Goal: Transaction & Acquisition: Purchase product/service

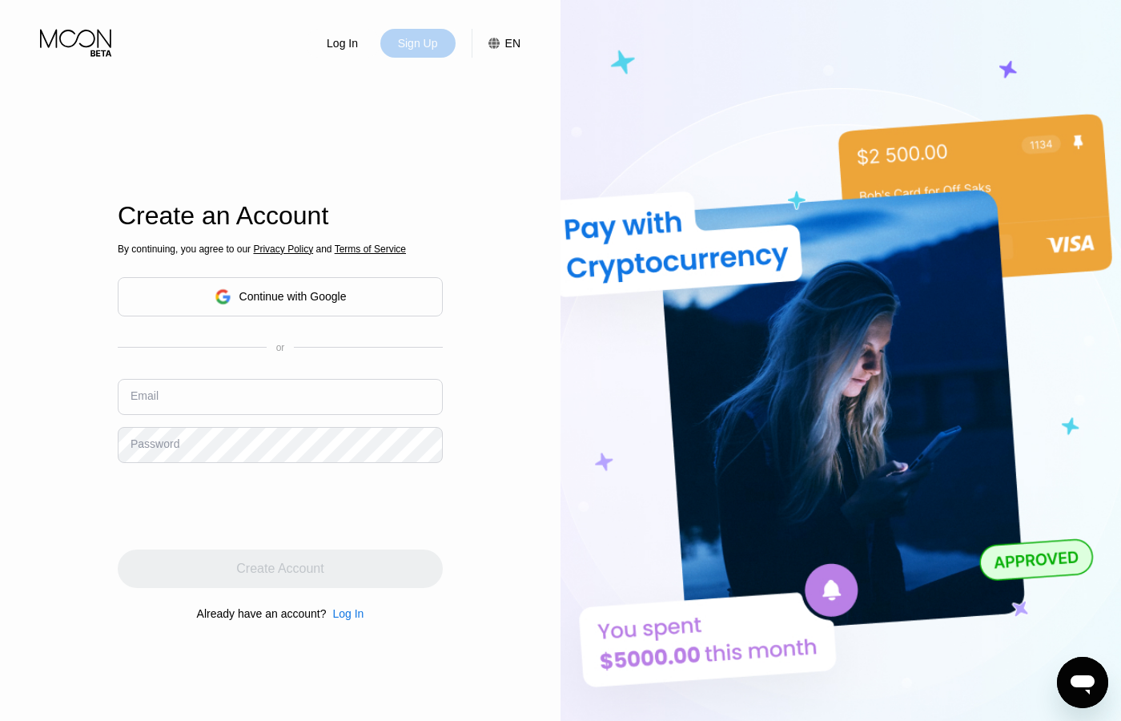
click at [393, 52] on div "Sign Up" at bounding box center [417, 43] width 75 height 29
click at [338, 395] on input "text" at bounding box center [280, 397] width 325 height 36
paste input "toydarirzo@necub.com"
type input "toydarirzo@necub.comc"
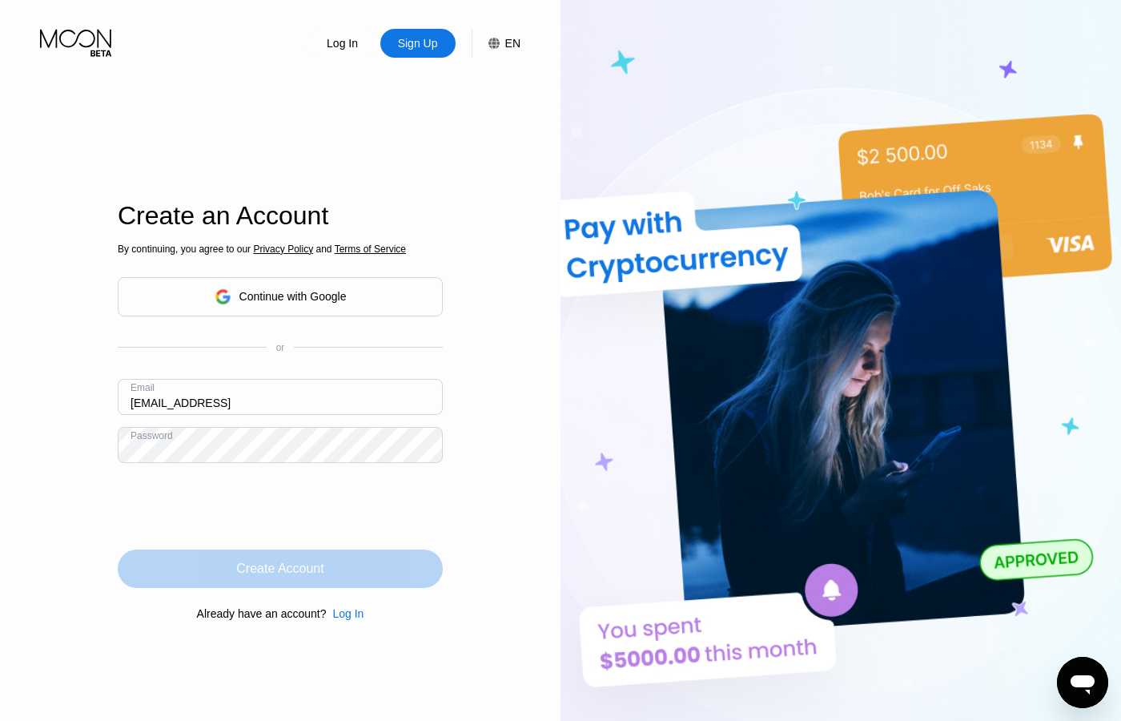
click at [279, 559] on div "Create Account" at bounding box center [280, 568] width 325 height 38
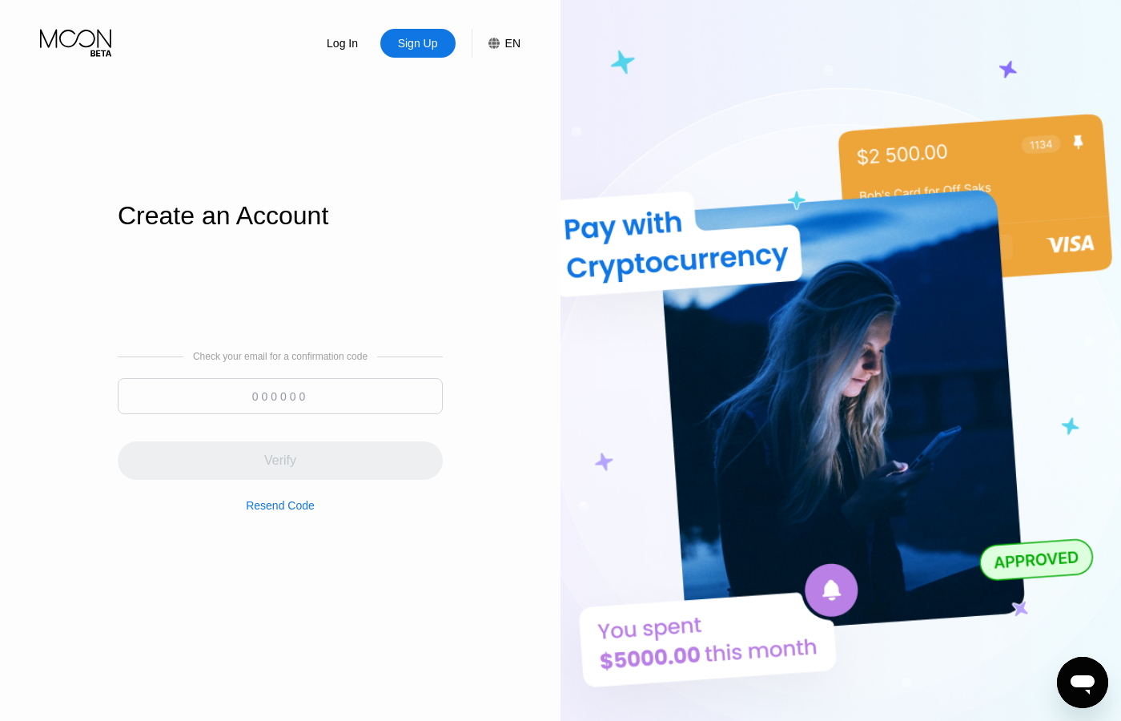
click at [300, 499] on div "Resend Code" at bounding box center [280, 505] width 69 height 13
click at [287, 501] on div "Resend Code" at bounding box center [280, 505] width 69 height 13
click at [419, 48] on div "Sign Up" at bounding box center [417, 43] width 43 height 16
click at [74, 42] on icon at bounding box center [77, 43] width 74 height 28
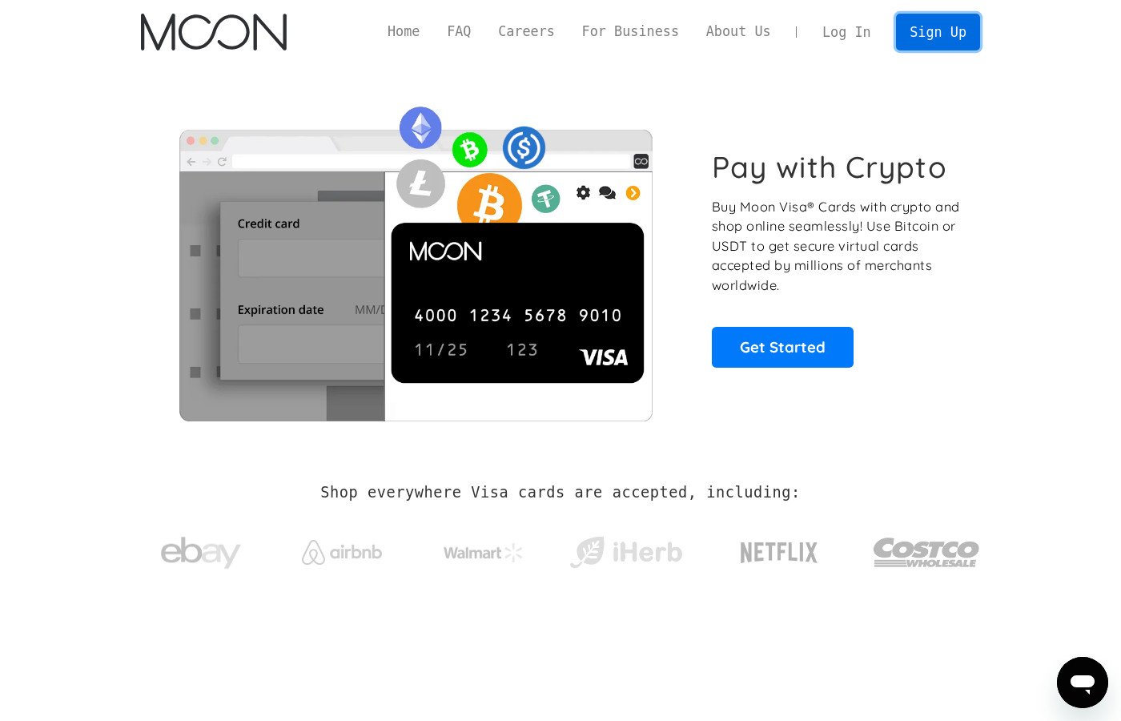
click at [936, 40] on link "Sign Up" at bounding box center [937, 32] width 83 height 36
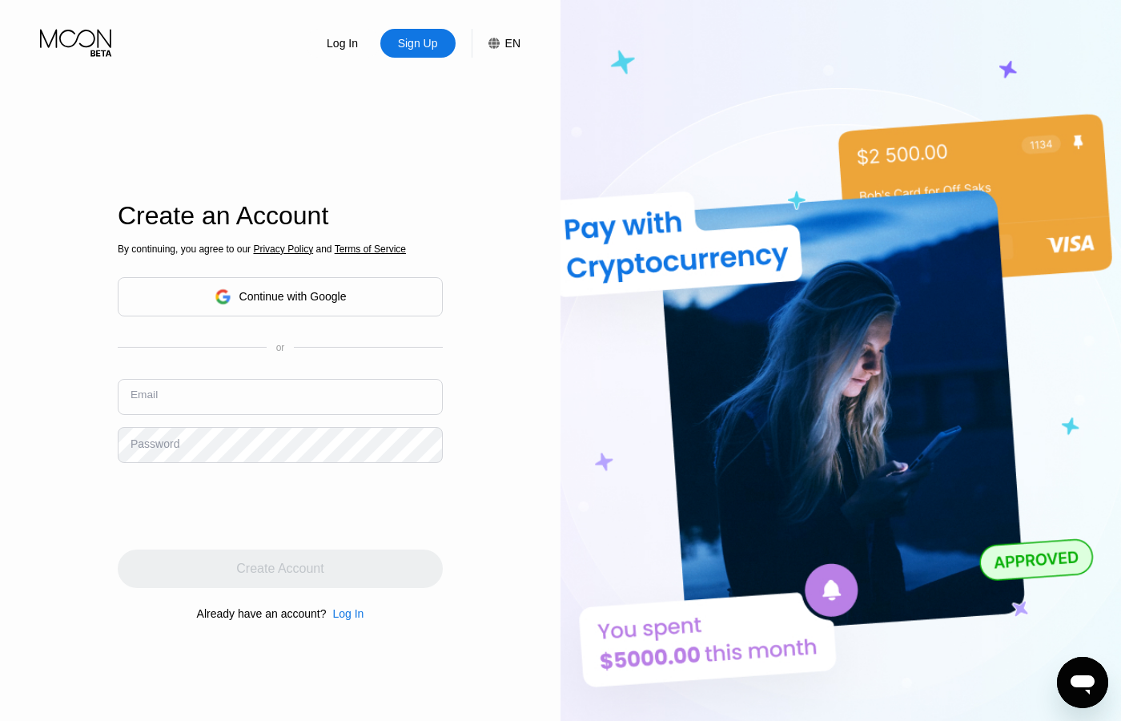
click at [328, 401] on input "text" at bounding box center [280, 397] width 325 height 36
paste input "[EMAIL_ADDRESS][DOMAIN_NAME]"
click at [394, 481] on div at bounding box center [280, 506] width 325 height 62
click at [310, 546] on div "By continuing, you agree to our Privacy Policy and Terms of Service Continue wi…" at bounding box center [280, 431] width 325 height 385
click at [503, 373] on div "Log In Sign Up EN Language Select an item Save Create an Account By continuing,…" at bounding box center [280, 396] width 561 height 793
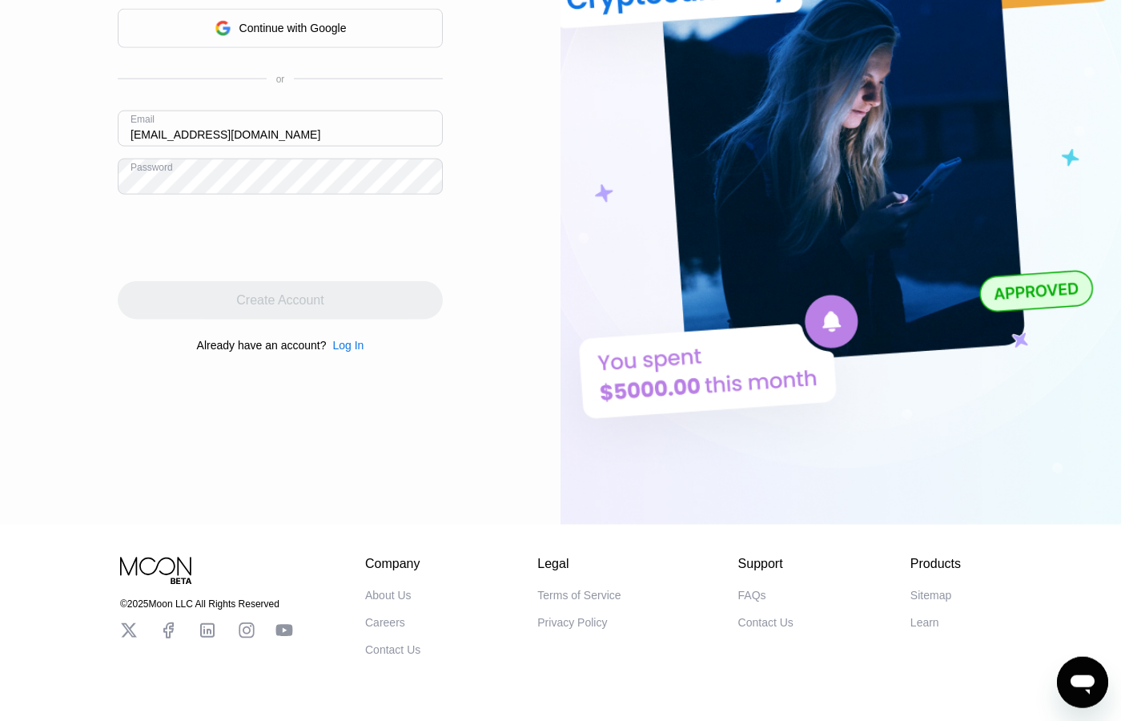
scroll to position [274, 0]
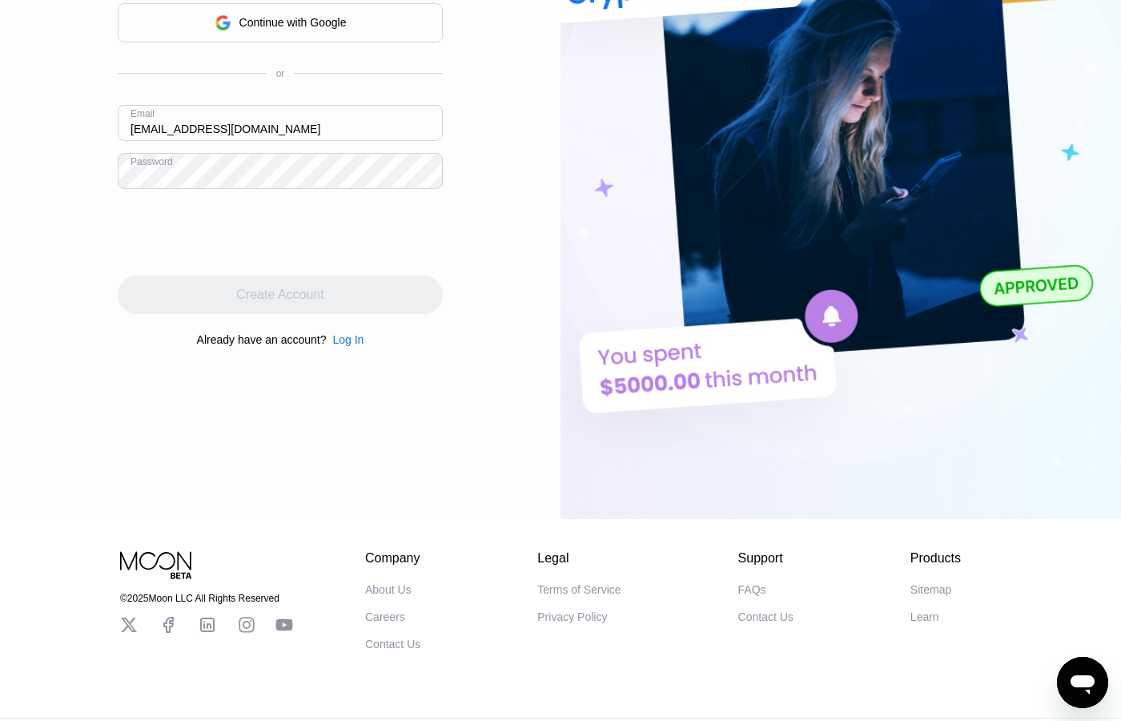
click at [342, 300] on div "Create Account" at bounding box center [280, 295] width 325 height 38
click at [290, 131] on input "[EMAIL_ADDRESS][DOMAIN_NAME]" at bounding box center [280, 123] width 325 height 36
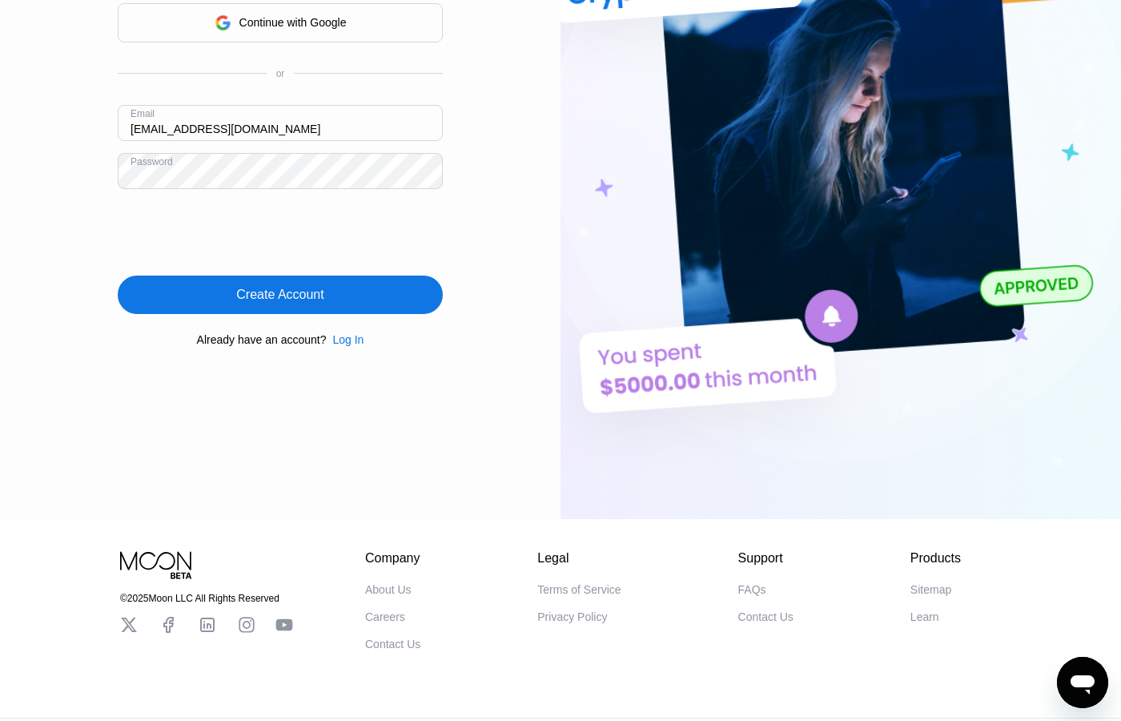
type input "[EMAIL_ADDRESS][DOMAIN_NAME]"
click at [466, 272] on div "Log In Sign Up EN Language Select an item Save Create an Account By continuing,…" at bounding box center [280, 122] width 561 height 793
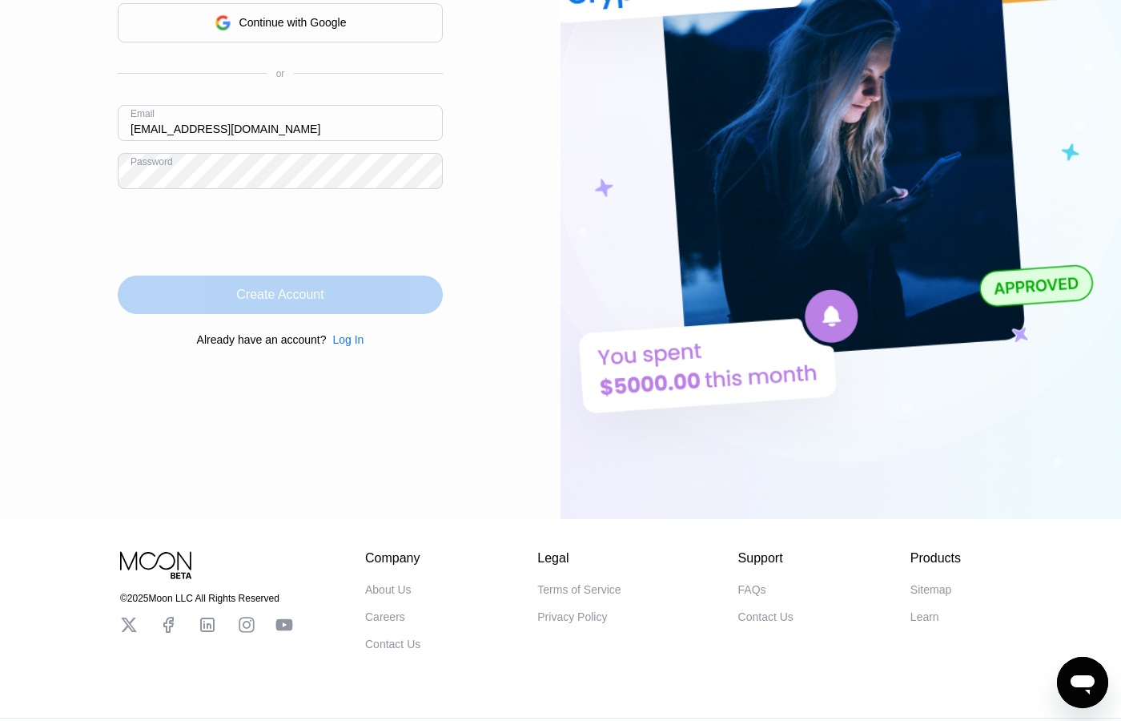
click at [393, 300] on div "Create Account" at bounding box center [280, 295] width 325 height 38
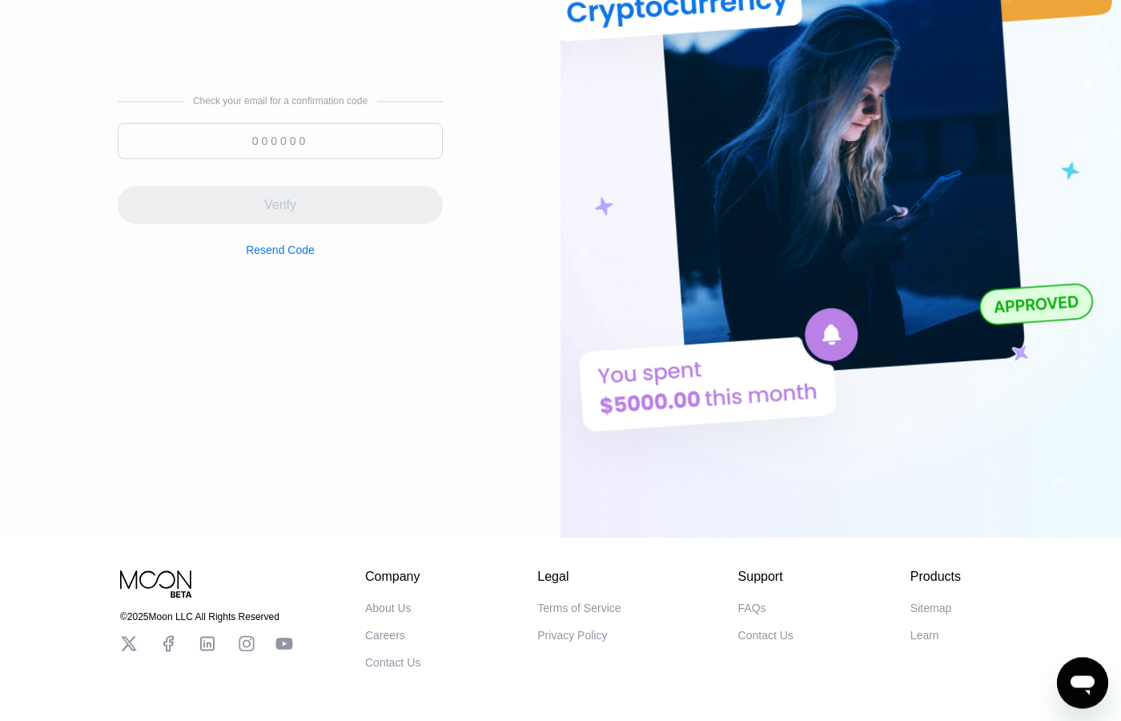
scroll to position [0, 0]
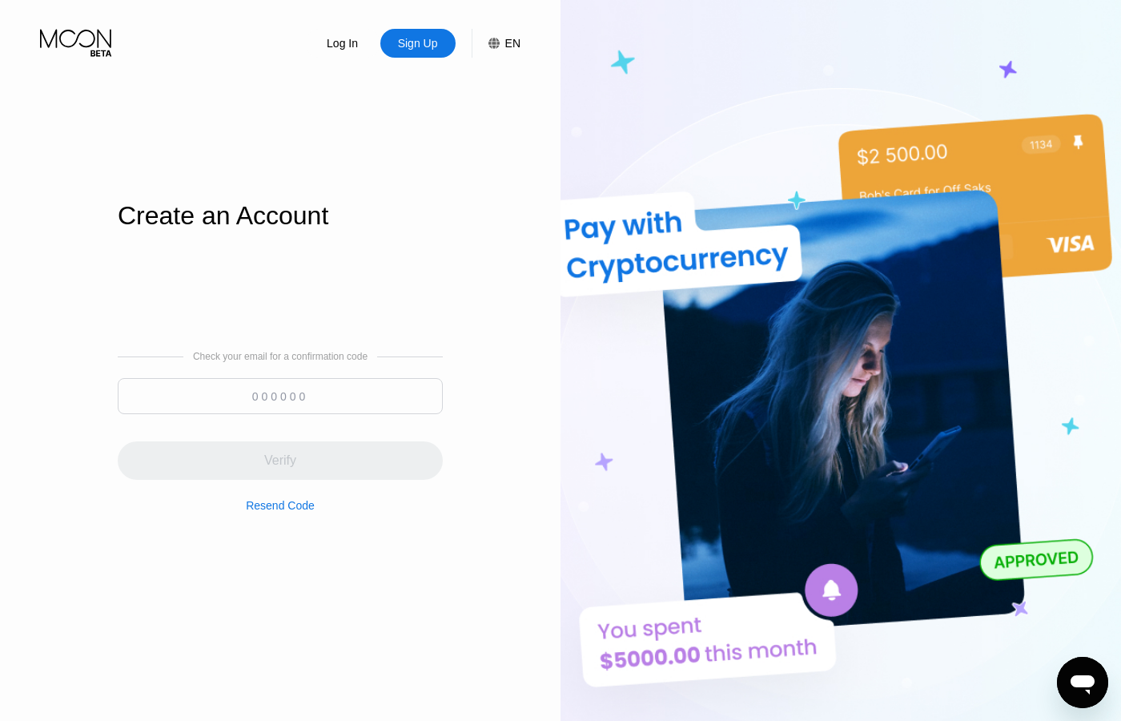
click at [274, 399] on input at bounding box center [280, 396] width 325 height 36
paste input "593739"
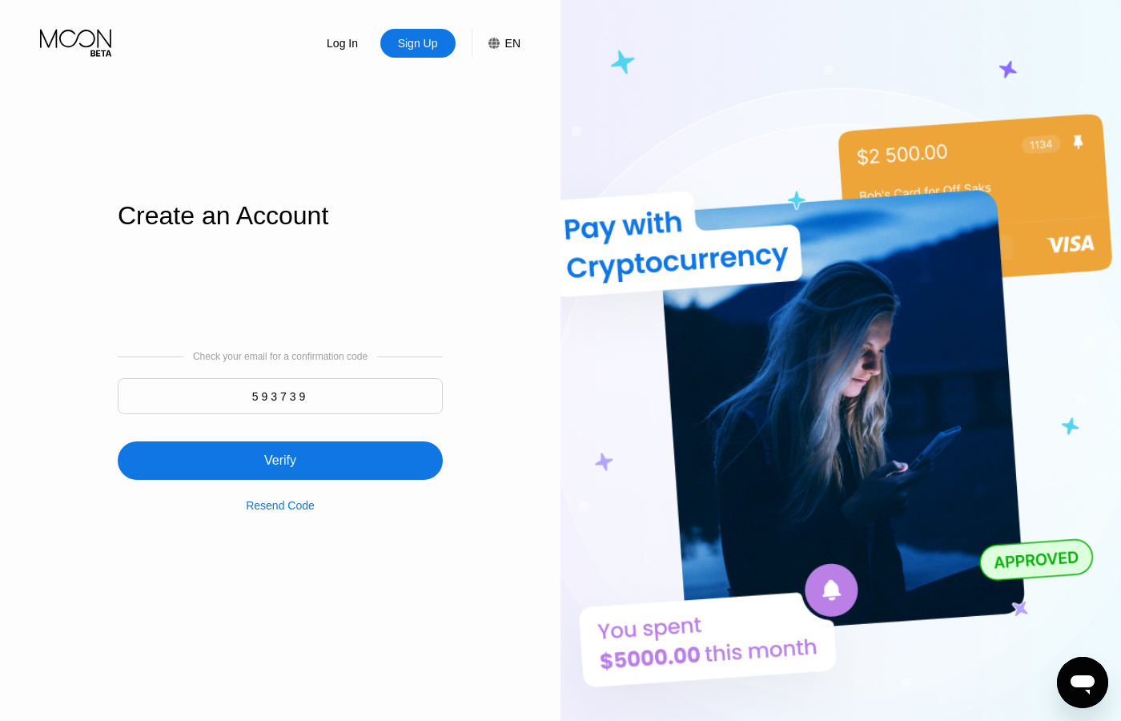
type input "593739"
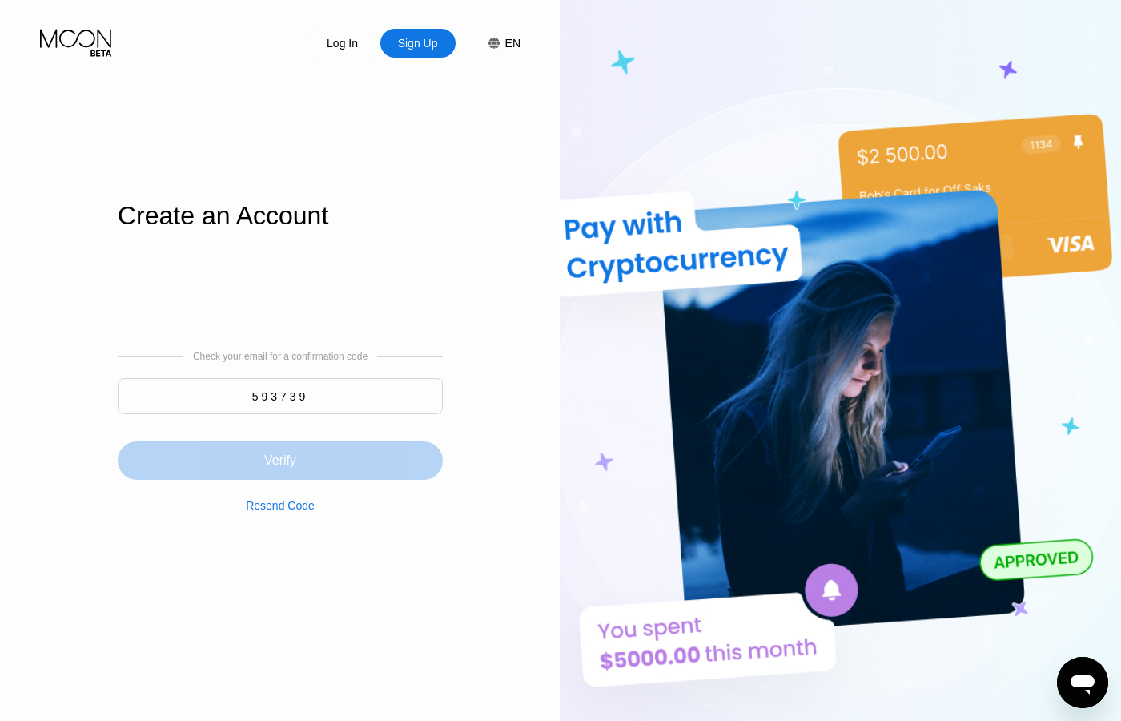
click at [278, 457] on div "Verify" at bounding box center [280, 461] width 32 height 16
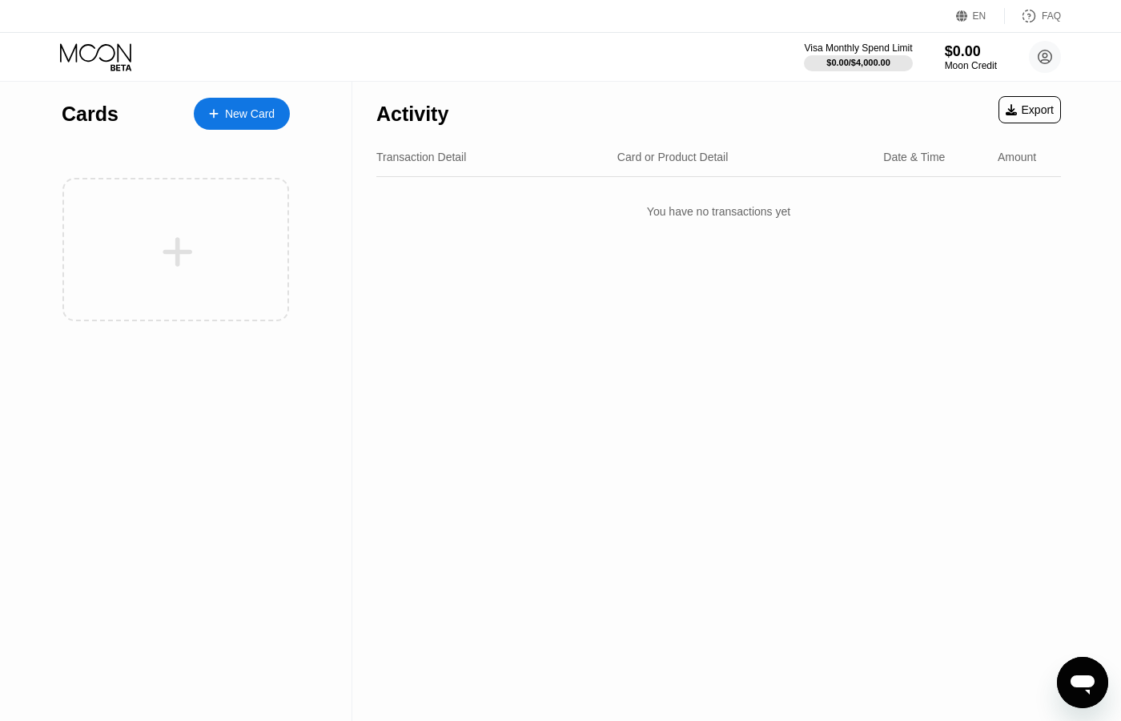
click at [235, 119] on div "New Card" at bounding box center [250, 114] width 50 height 14
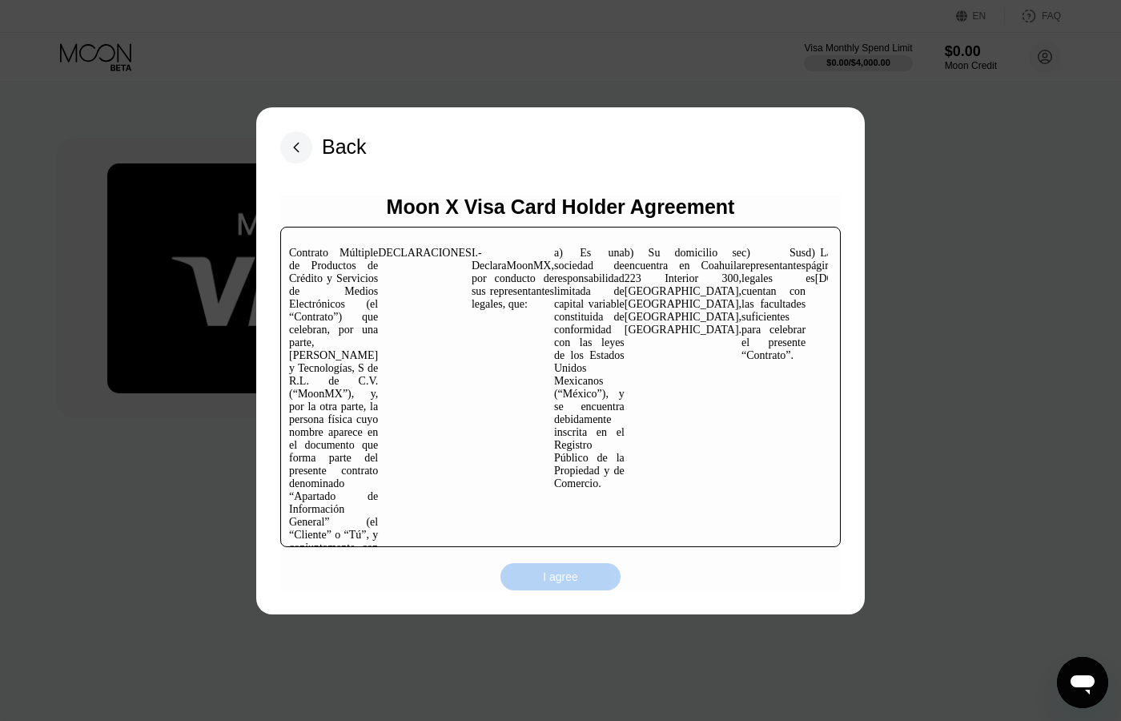
click at [554, 578] on div "I agree" at bounding box center [560, 576] width 35 height 14
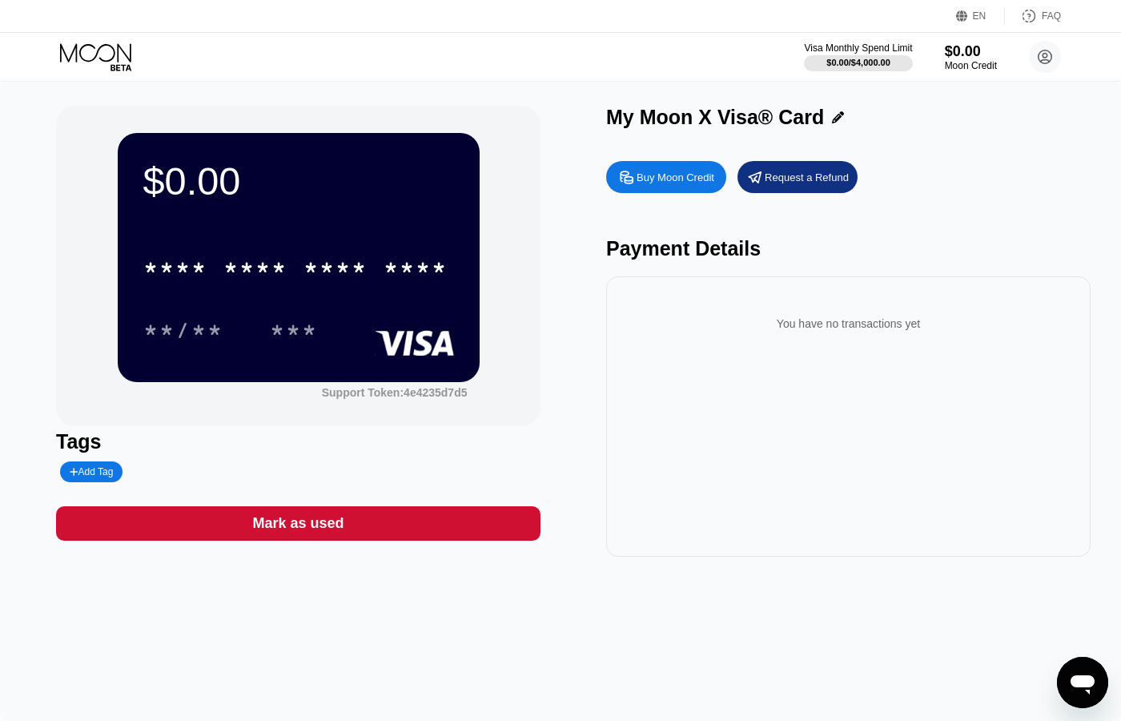
click at [680, 175] on div "Buy Moon Credit" at bounding box center [676, 178] width 78 height 14
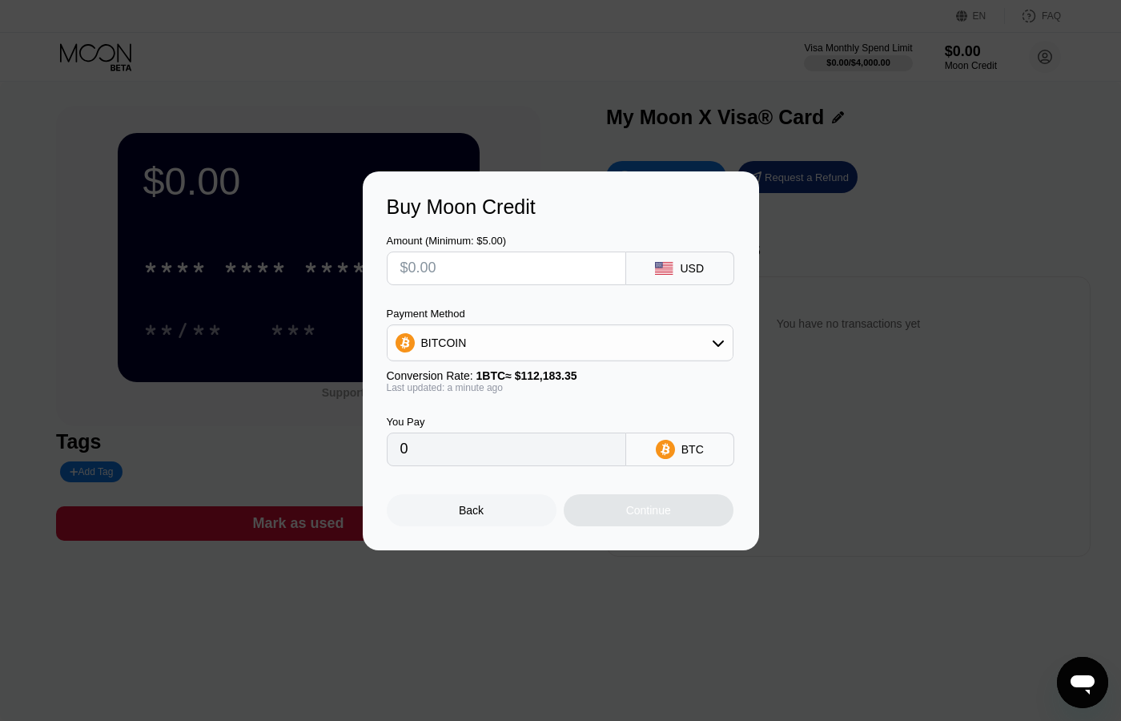
click at [583, 268] on input "text" at bounding box center [506, 268] width 212 height 32
click at [614, 337] on div "BITCOIN" at bounding box center [560, 343] width 345 height 32
click at [537, 415] on div "USDT on TRON" at bounding box center [560, 422] width 337 height 32
type input "0.00"
click at [502, 256] on input "text" at bounding box center [506, 268] width 212 height 32
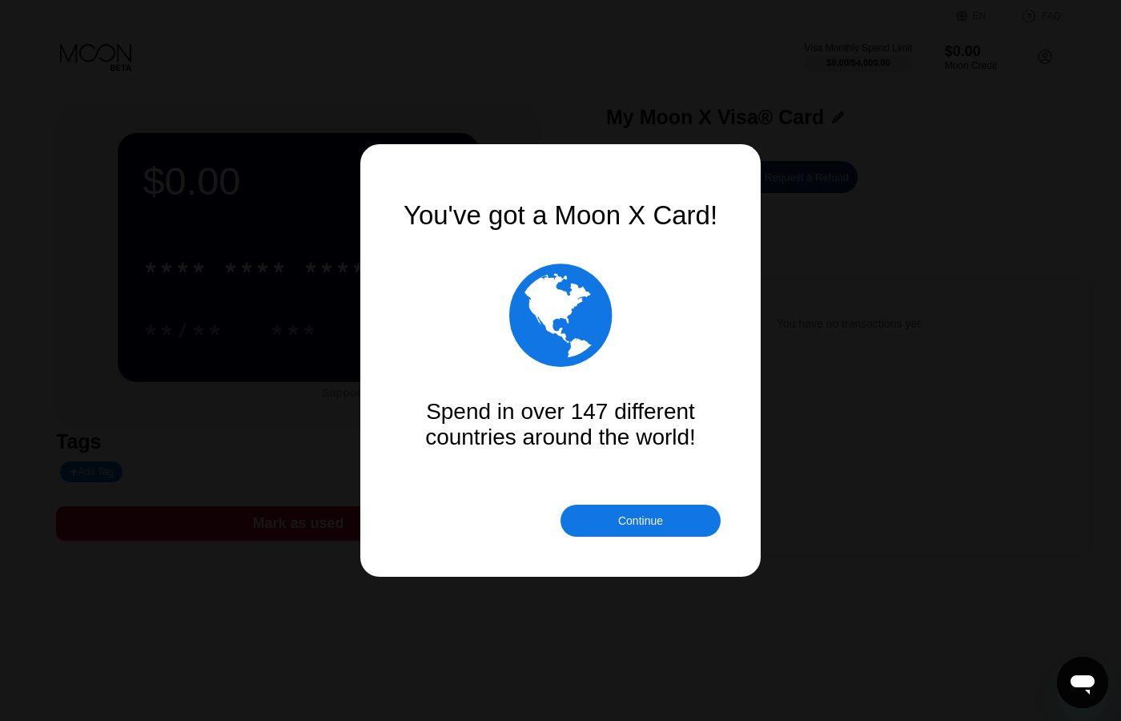
click at [659, 514] on div "Continue" at bounding box center [640, 520] width 45 height 13
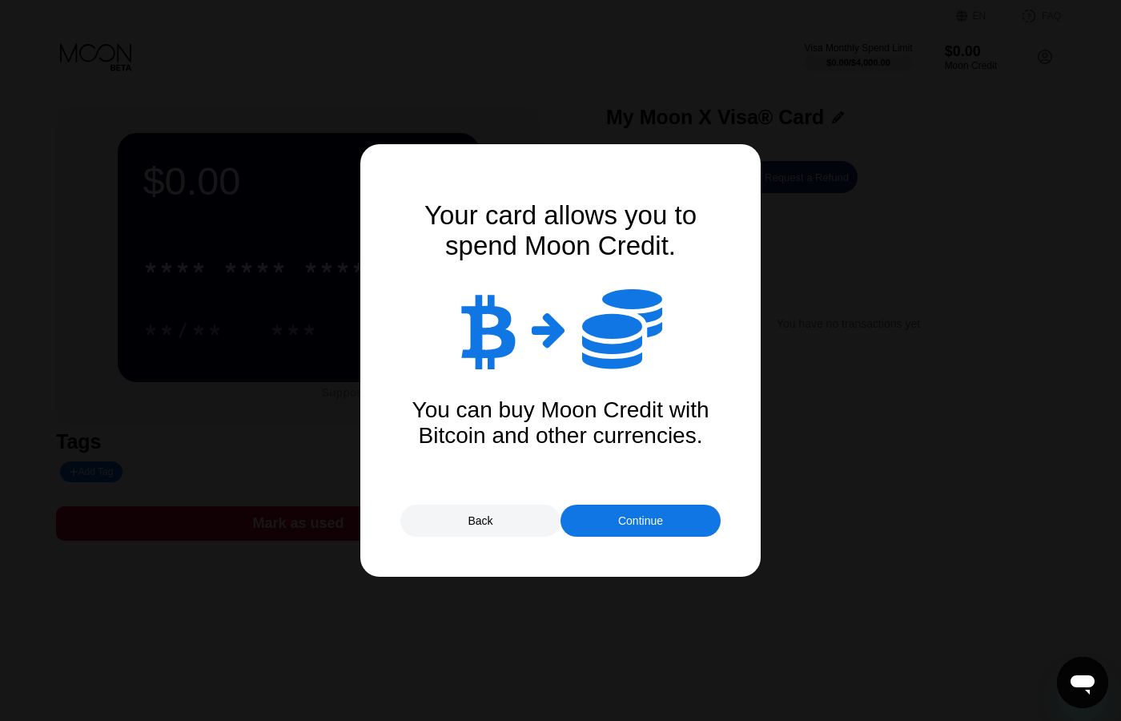
click at [622, 529] on div "Continue" at bounding box center [641, 521] width 160 height 32
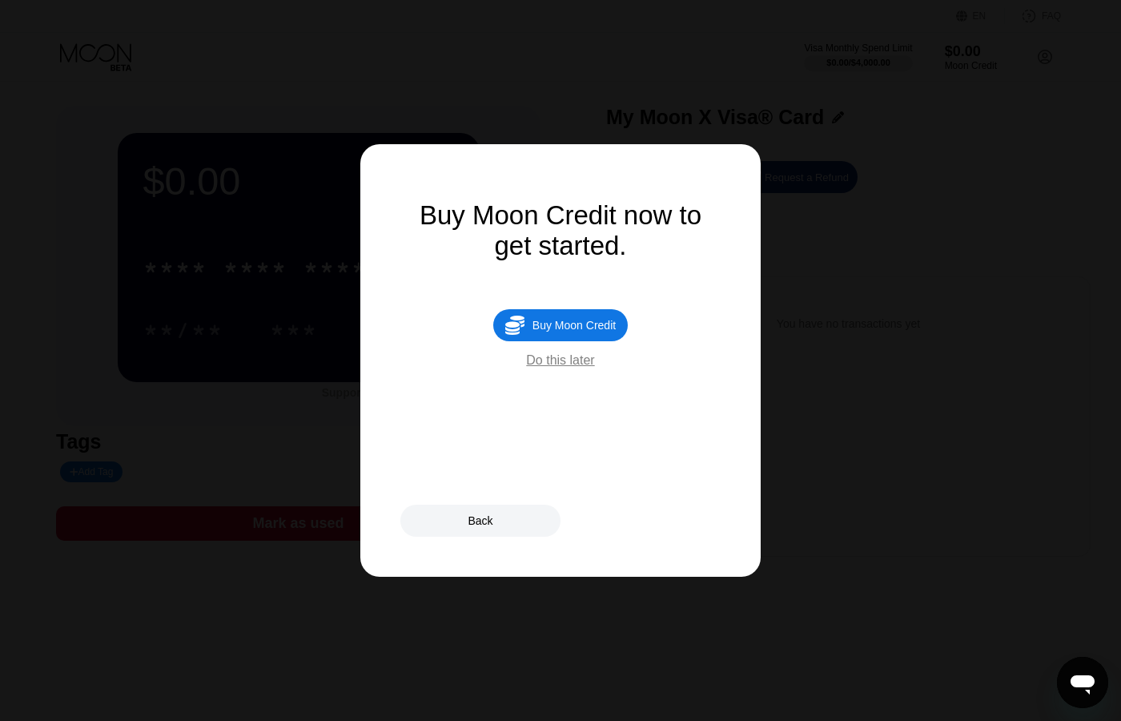
click at [567, 366] on div "Do this later" at bounding box center [560, 360] width 68 height 14
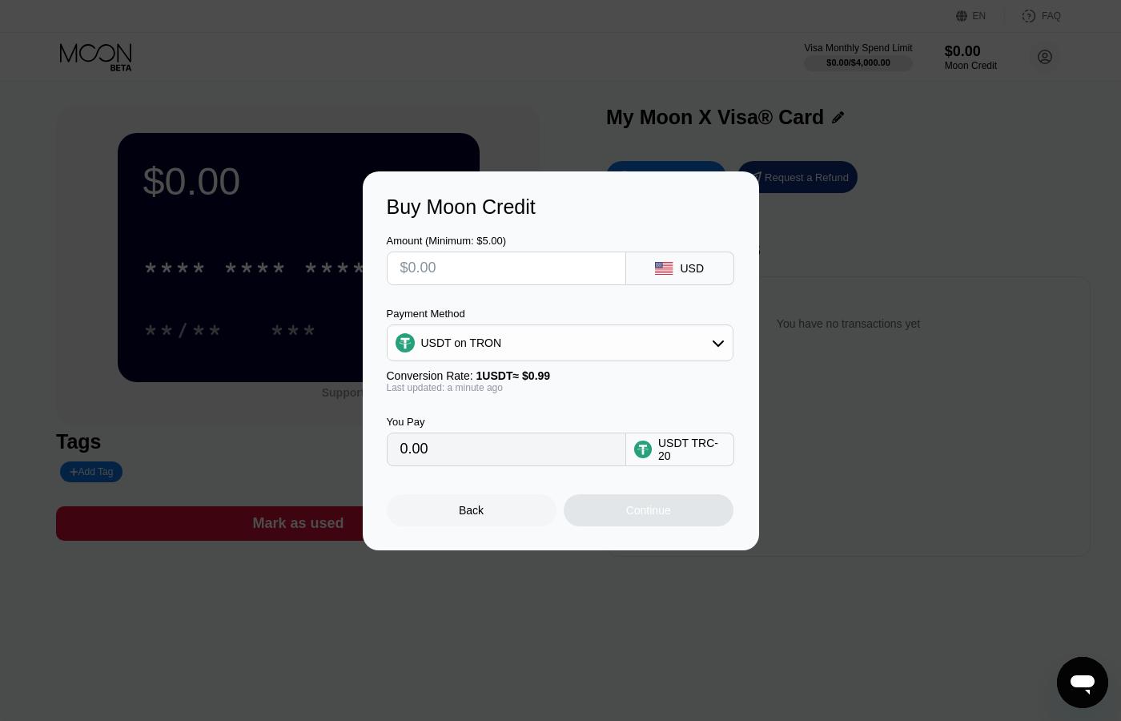
type input "$1"
type input "1.01"
type input "$14"
type input "14.14"
drag, startPoint x: 432, startPoint y: 260, endPoint x: 417, endPoint y: 260, distance: 15.2
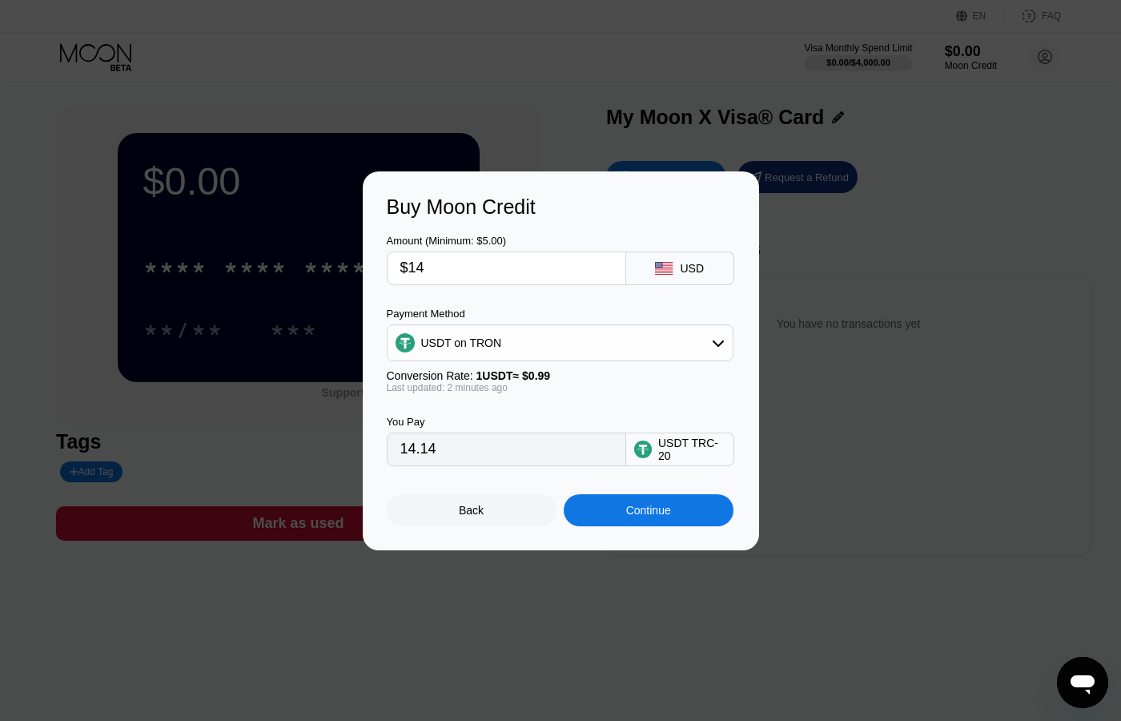
click at [417, 260] on input "$14" at bounding box center [506, 268] width 212 height 32
type input "$13"
type input "13.13"
type input "$13"
click at [527, 221] on div "Amount (Minimum: $5.00) $13 USD" at bounding box center [561, 252] width 348 height 66
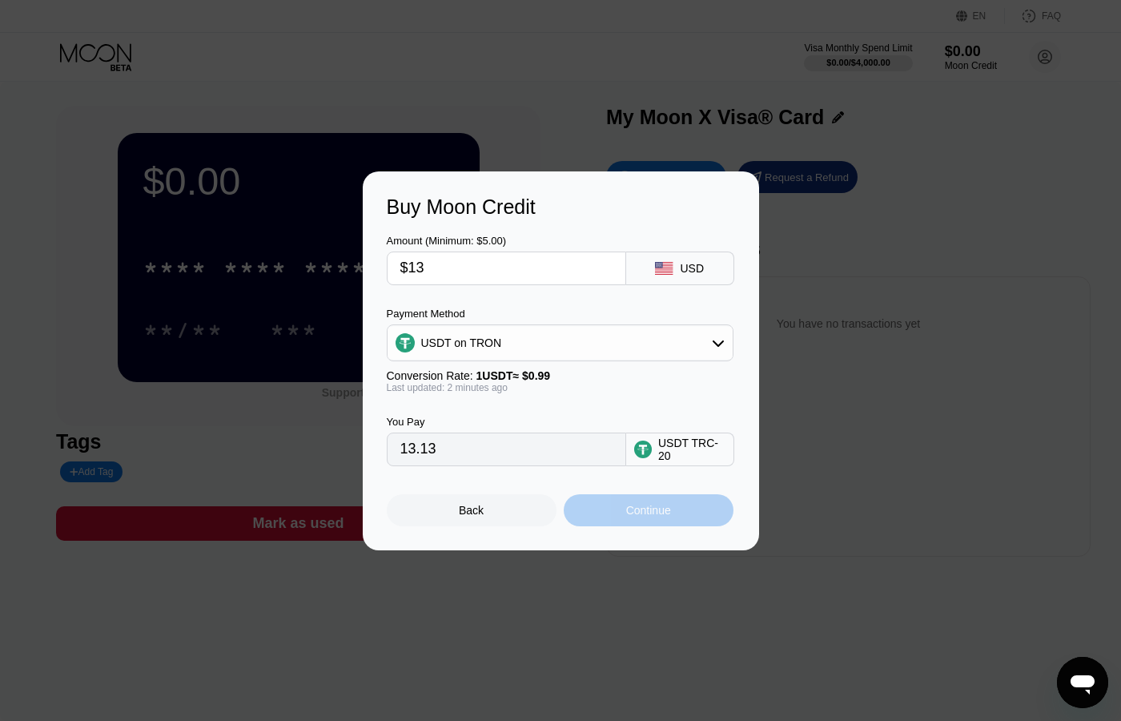
click at [658, 501] on div "Continue" at bounding box center [649, 510] width 170 height 32
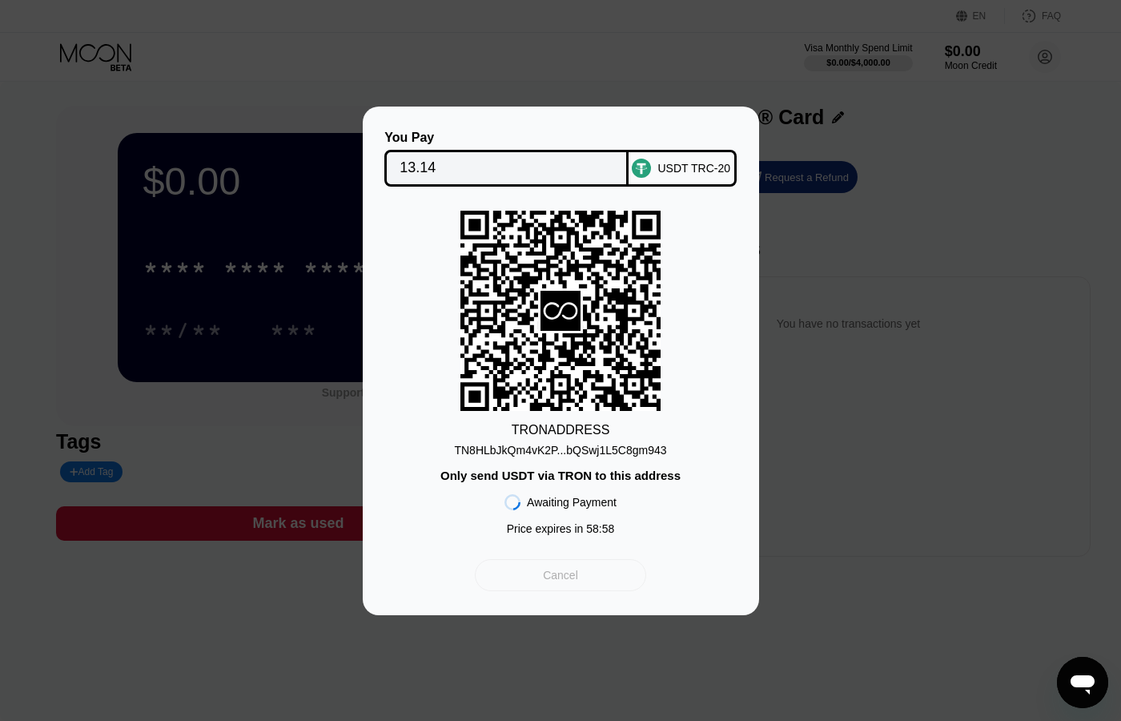
drag, startPoint x: 553, startPoint y: 569, endPoint x: 553, endPoint y: 558, distance: 11.2
click at [553, 570] on div "Cancel" at bounding box center [560, 575] width 35 height 14
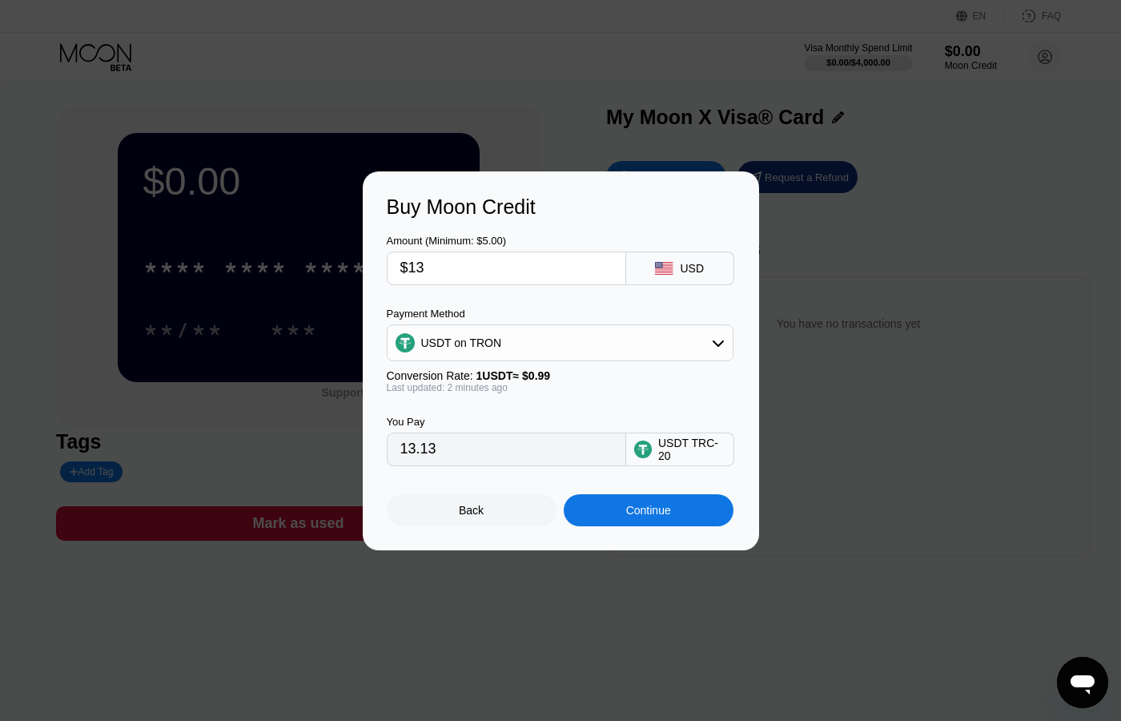
drag, startPoint x: 421, startPoint y: 267, endPoint x: 413, endPoint y: 266, distance: 8.0
click at [413, 266] on input "$13" at bounding box center [506, 268] width 212 height 32
type input "$15"
type input "15.15"
type input "$15"
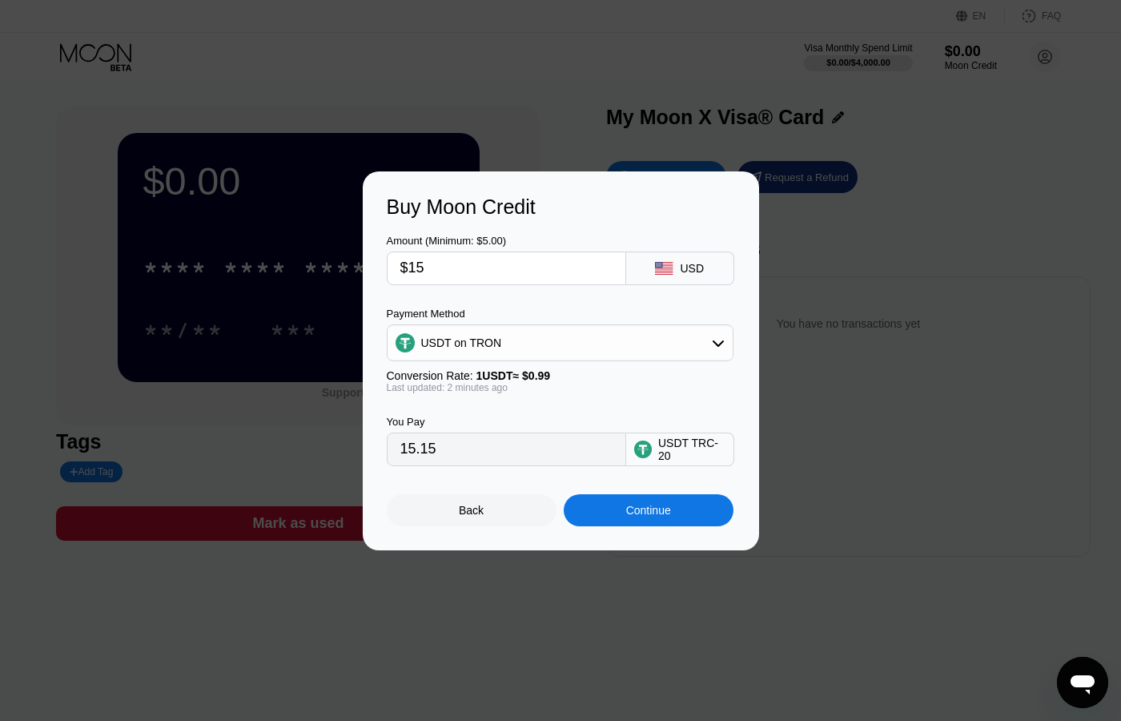
click at [653, 508] on div "Continue" at bounding box center [648, 510] width 45 height 13
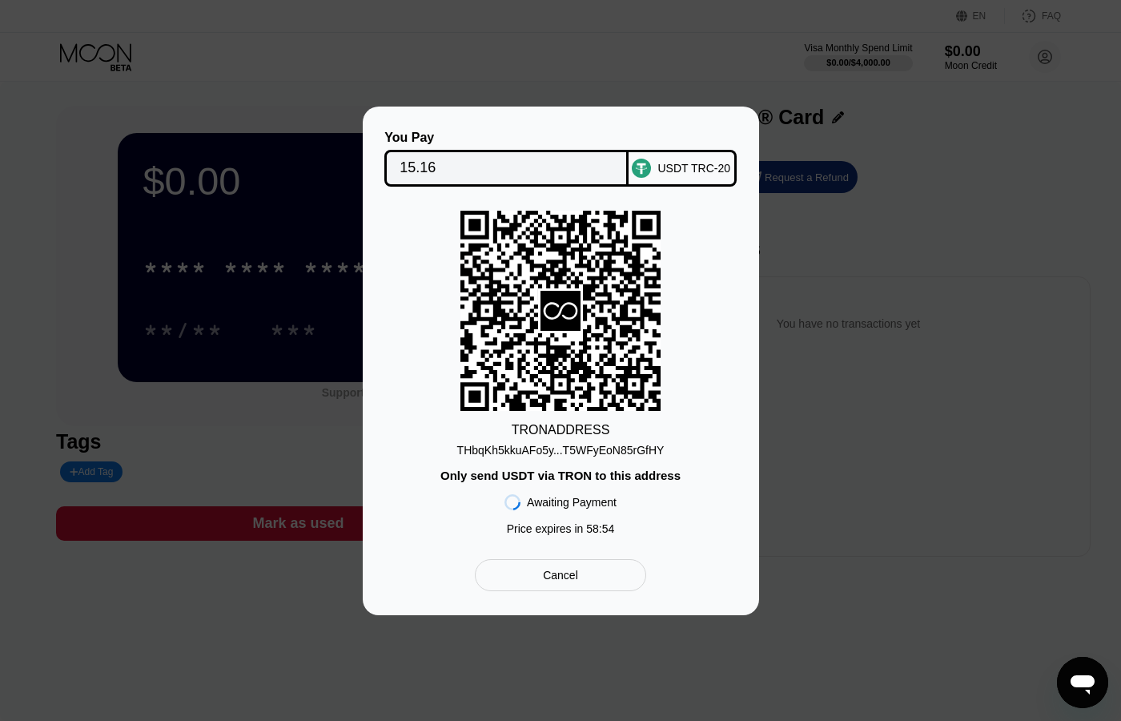
click at [606, 444] on div "THbqKh5kkuAFo5y...T5WFyEoN85rGfHY" at bounding box center [560, 450] width 207 height 13
click at [606, 445] on div "THbqKh5kkuAFo5y...T5WFyEoN85rGfHY" at bounding box center [560, 450] width 207 height 13
